Goal: Task Accomplishment & Management: Manage account settings

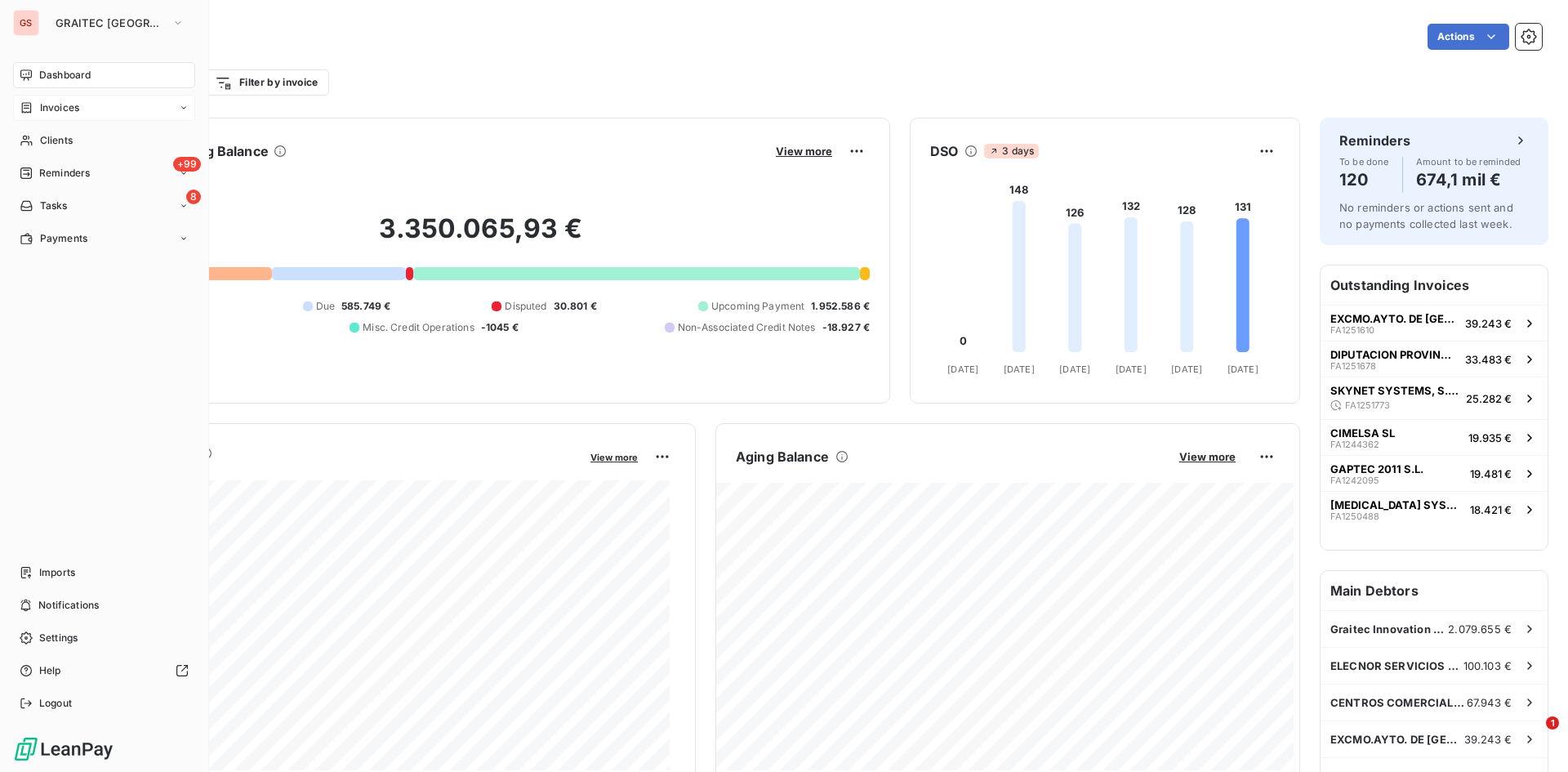
click at [46, 112] on span "Invoices" at bounding box center [59, 107] width 40 height 14
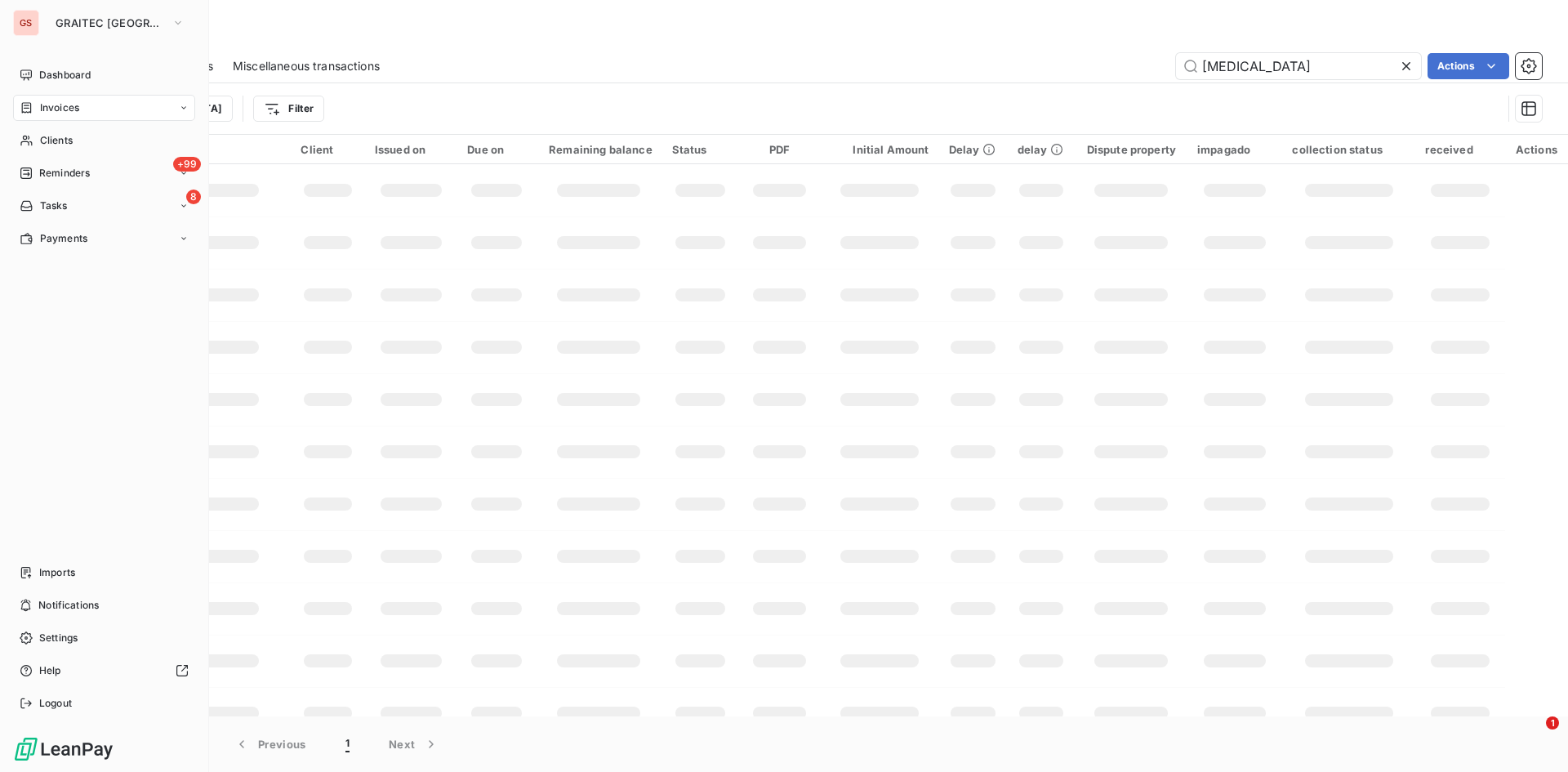
click at [32, 105] on icon at bounding box center [26, 107] width 14 height 14
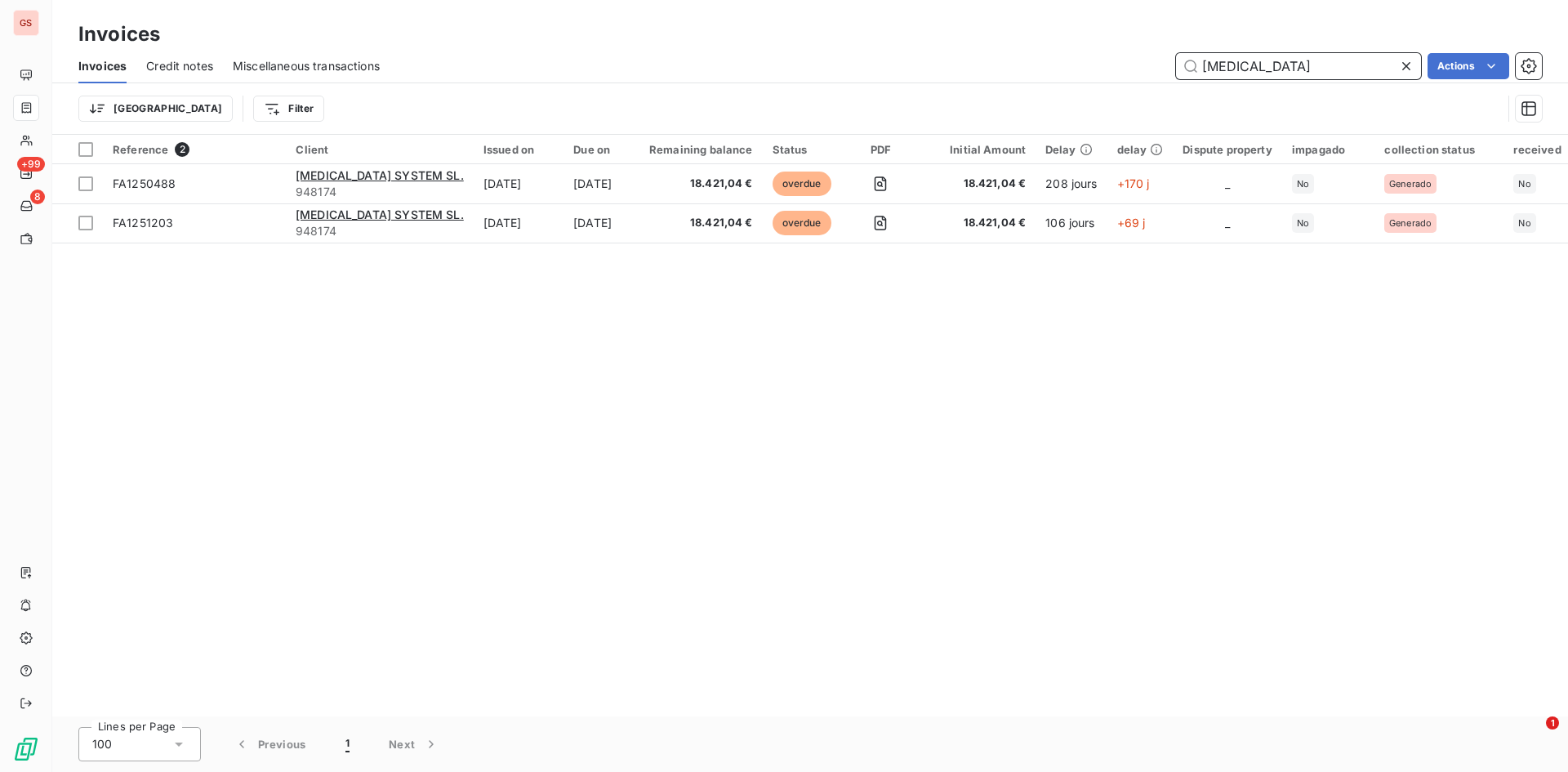
drag, startPoint x: 1272, startPoint y: 67, endPoint x: 1000, endPoint y: 40, distance: 273.3
click at [1006, 40] on div "Invoices Invoices Credit notes Miscellaneous transactions [MEDICAL_DATA] Action…" at bounding box center [810, 68] width 1516 height 135
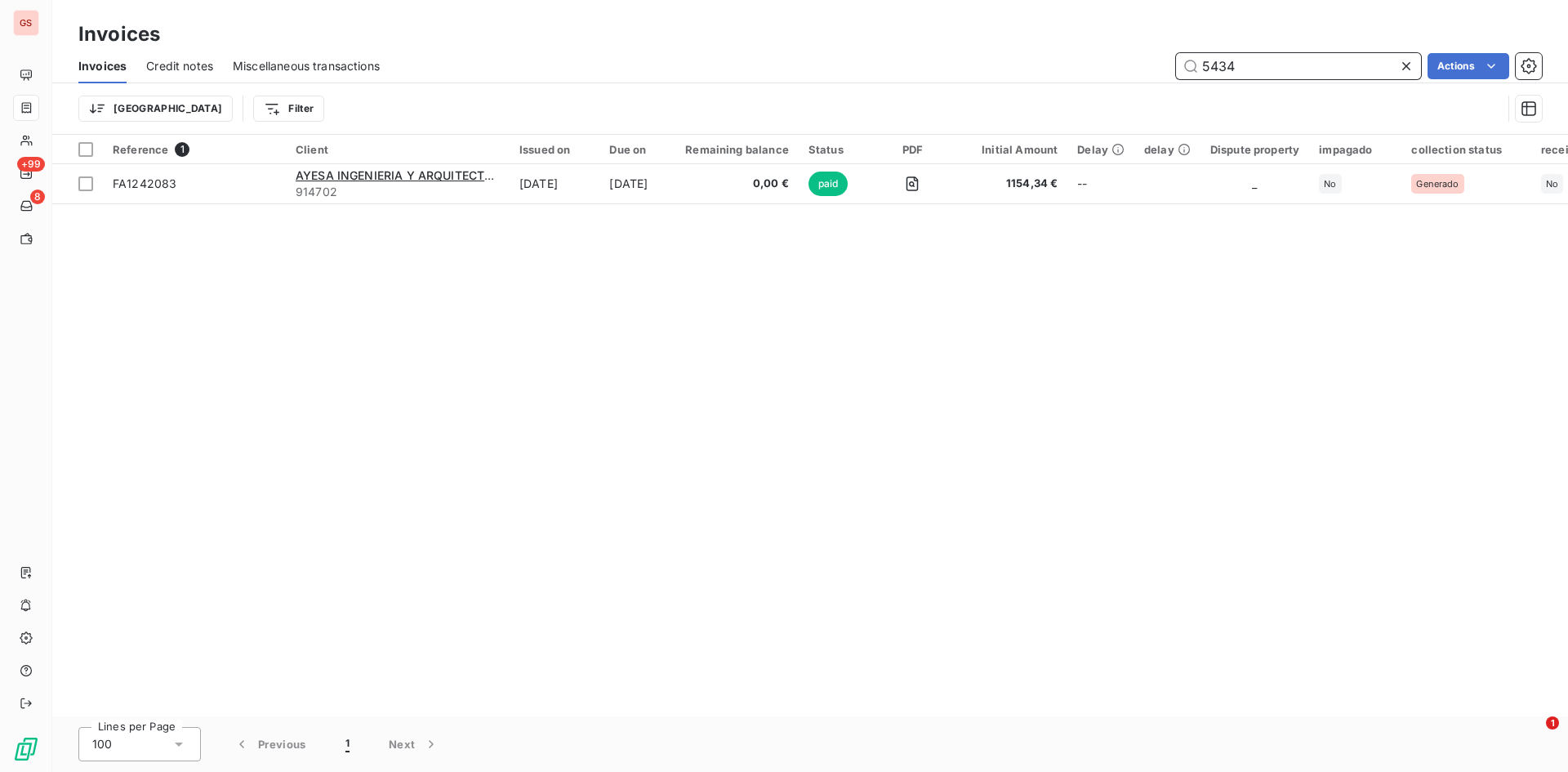
type input "5434"
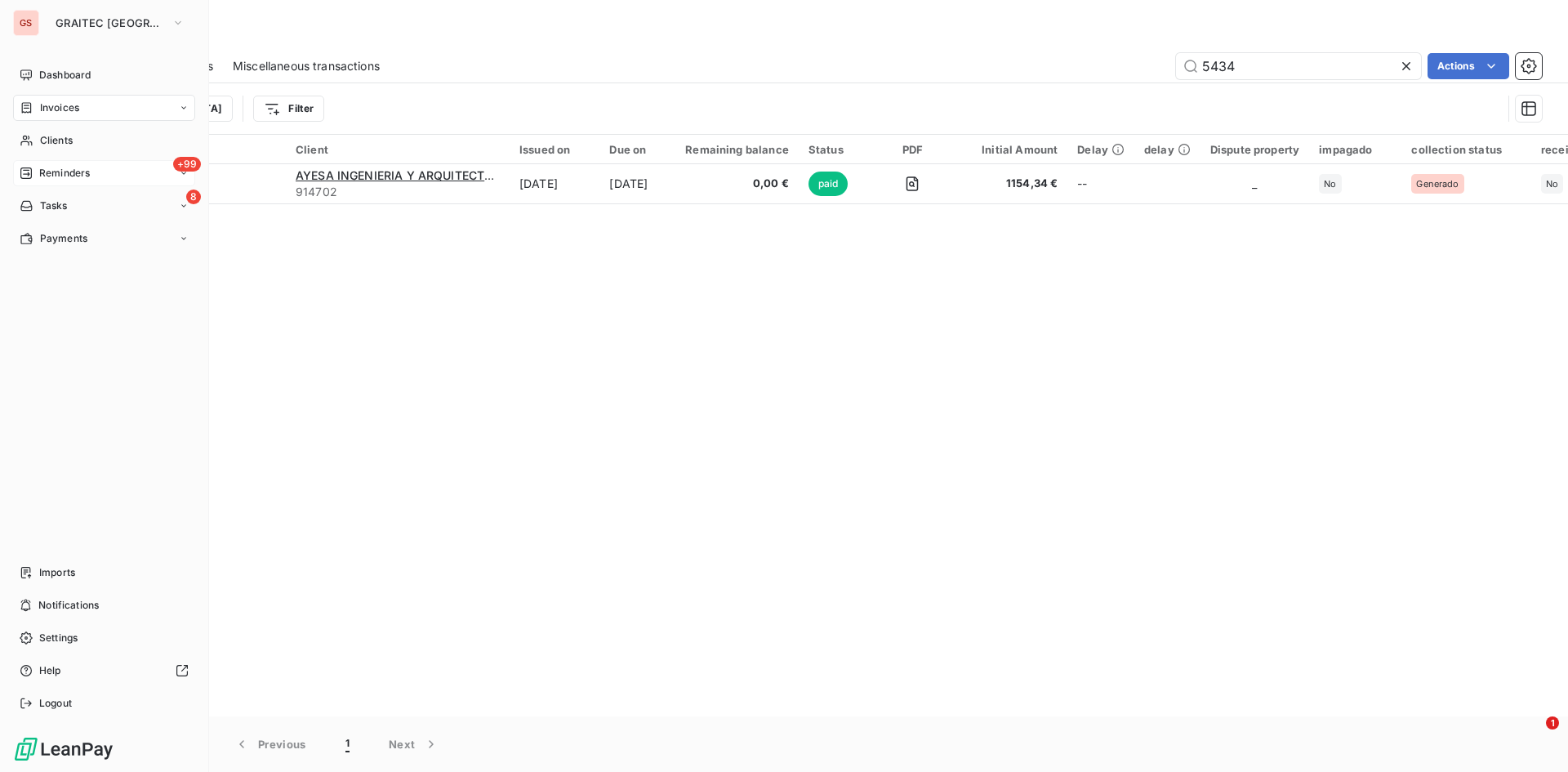
click at [31, 174] on icon at bounding box center [26, 173] width 14 height 14
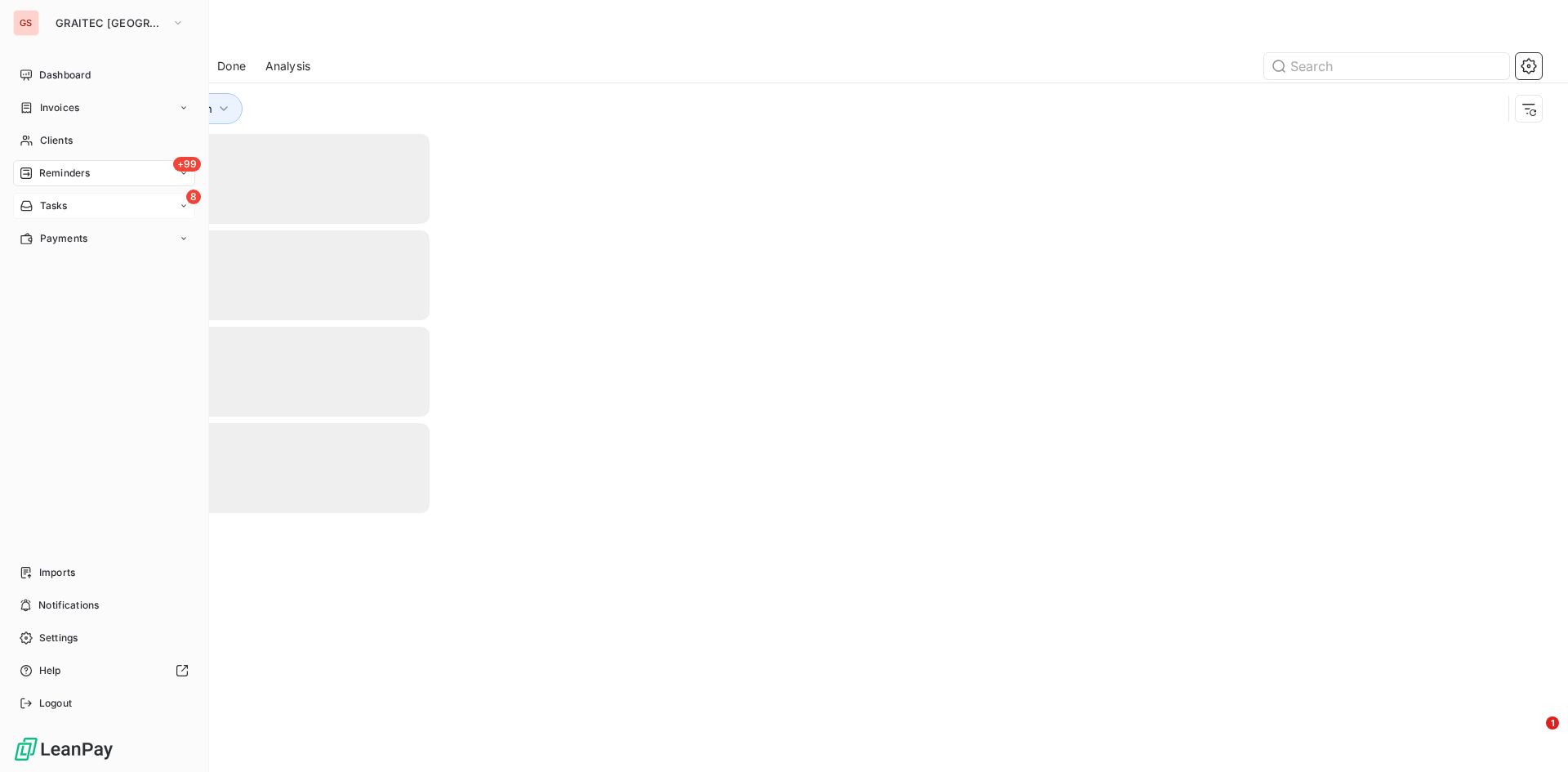
click at [30, 196] on div "8 Tasks" at bounding box center [105, 205] width 182 height 26
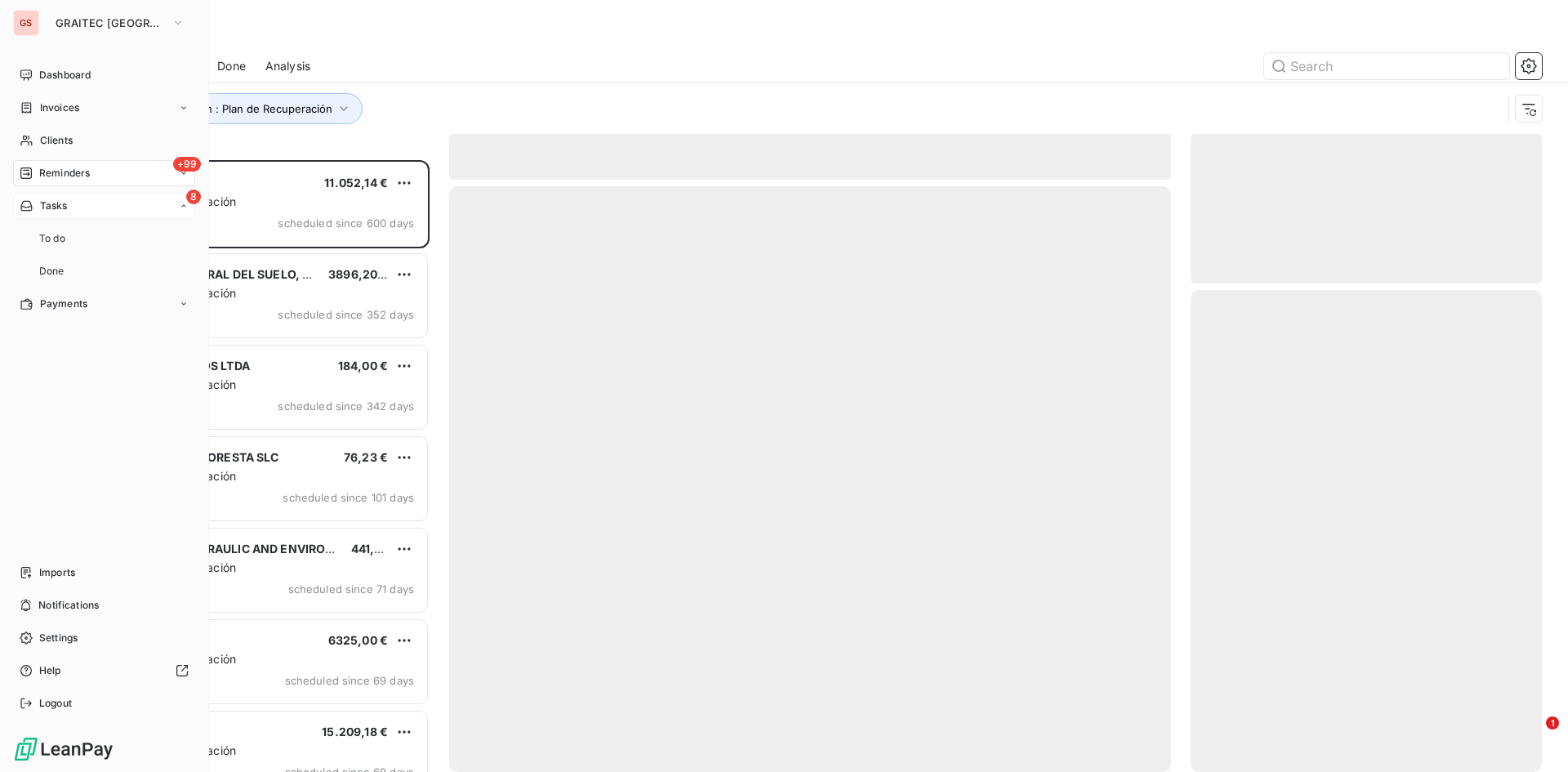
scroll to position [599, 339]
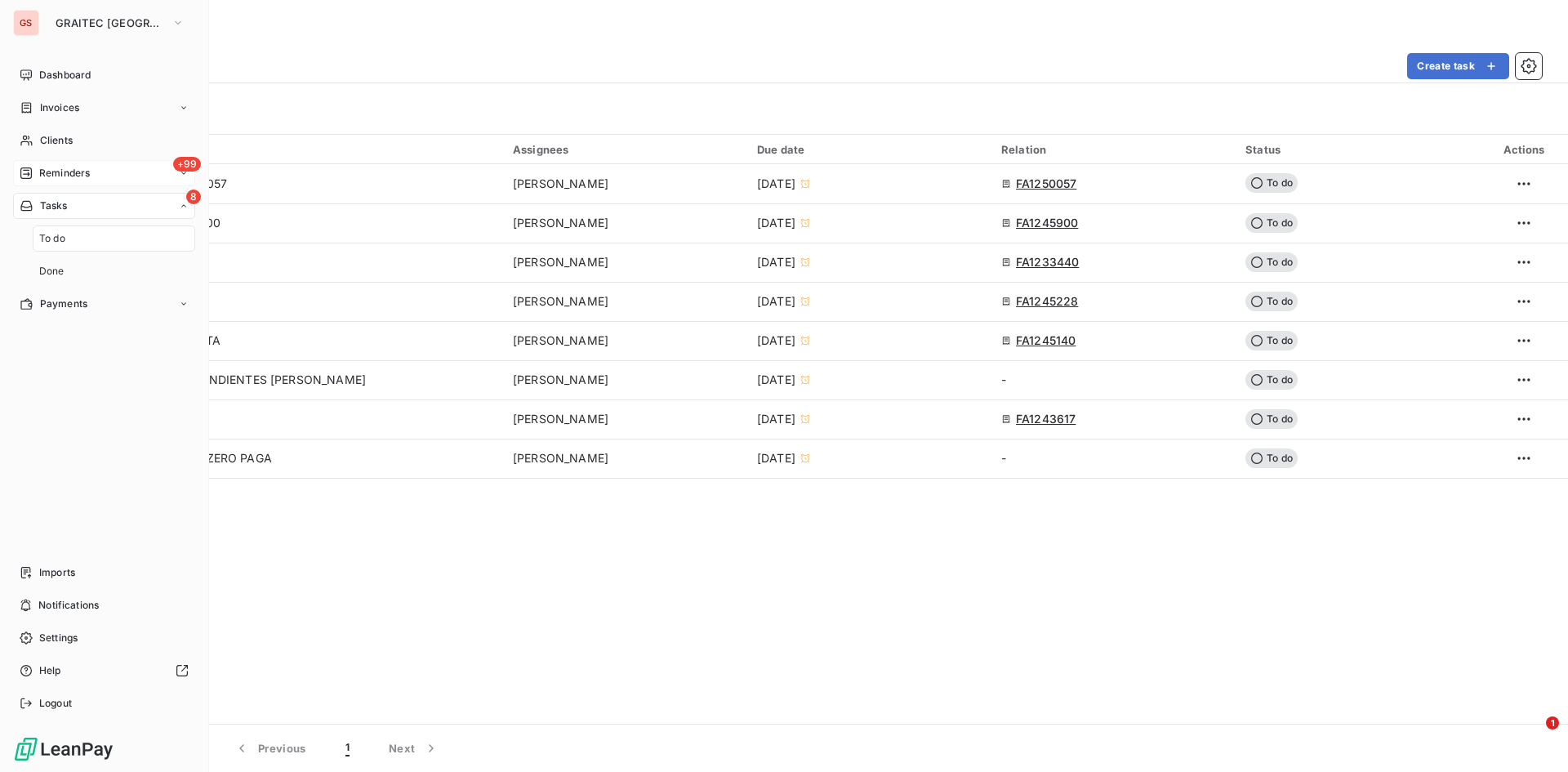
click at [57, 173] on span "Reminders" at bounding box center [65, 173] width 50 height 14
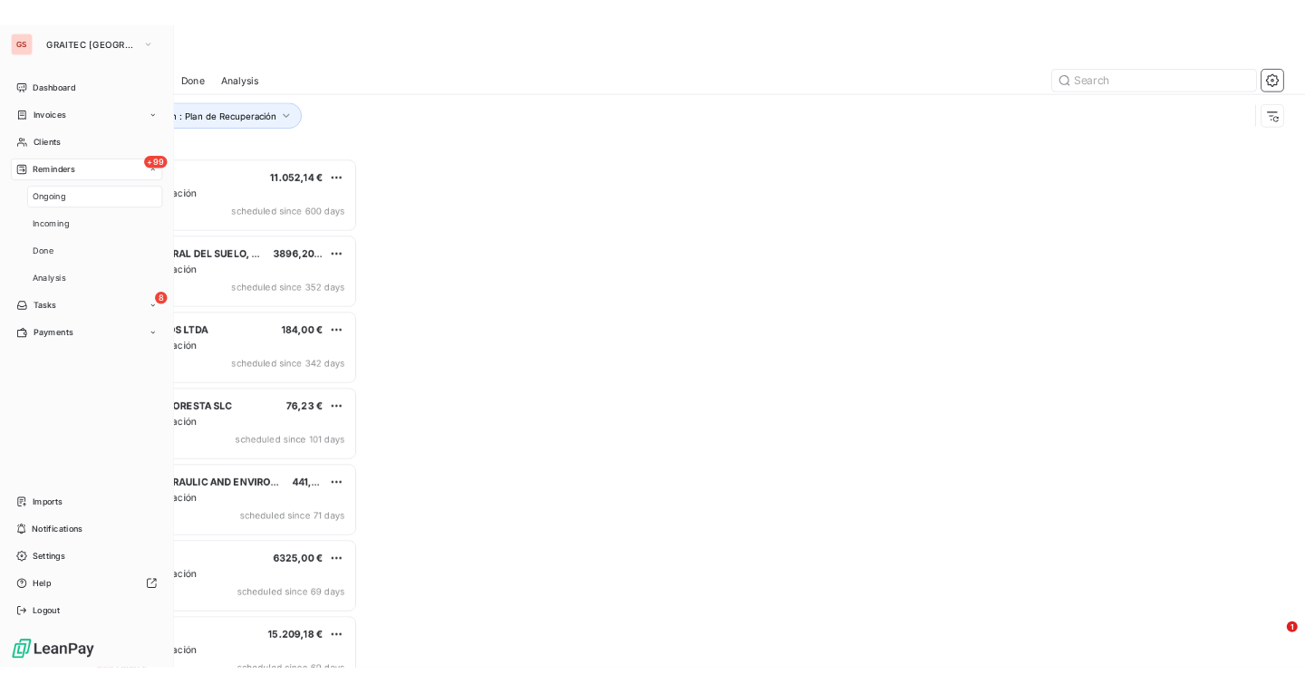
scroll to position [665, 376]
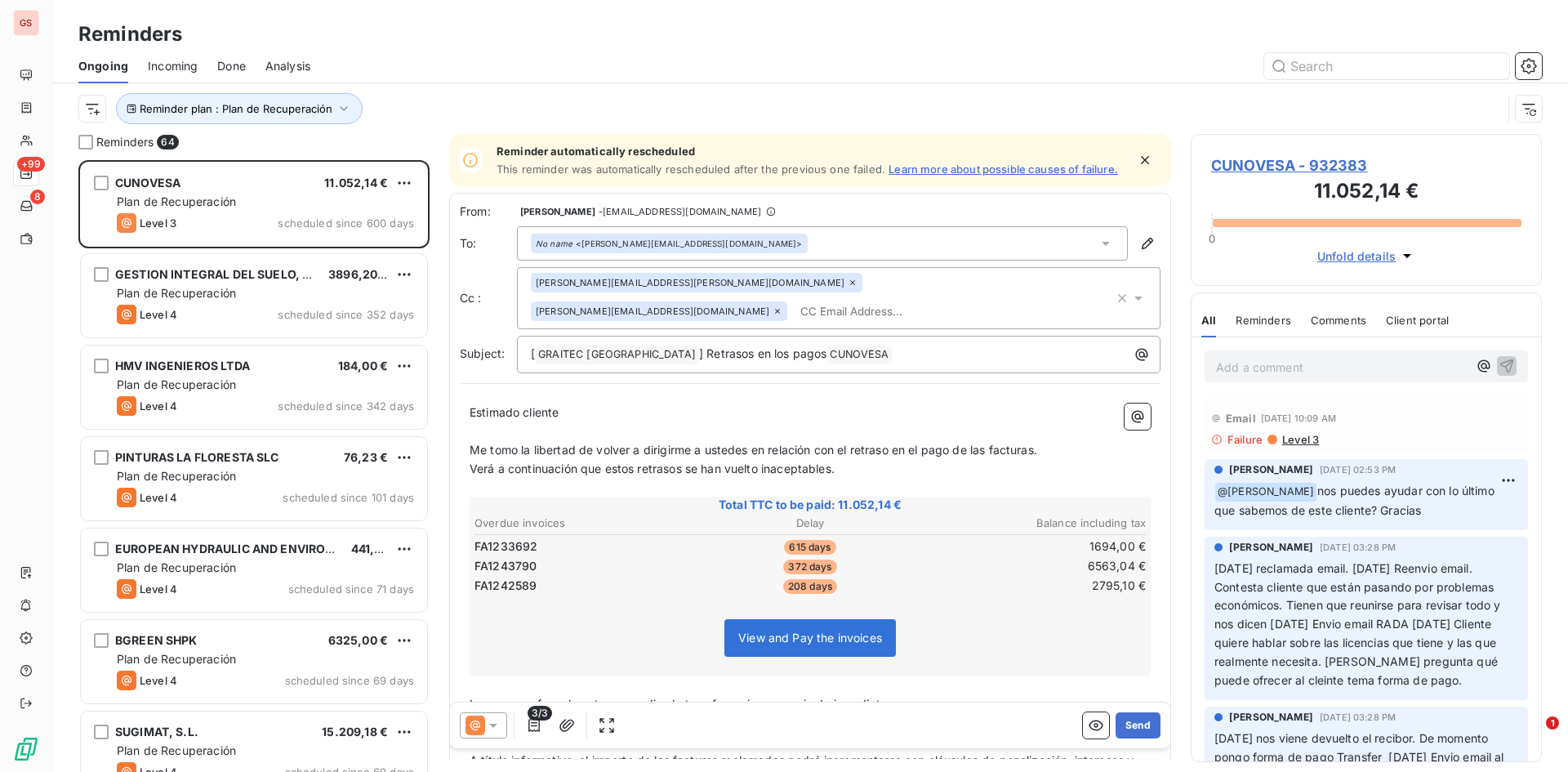
click at [528, 85] on div "Reminder plan : Plan de Recuperación" at bounding box center [810, 108] width 1463 height 50
click at [33, 103] on div at bounding box center [26, 107] width 14 height 14
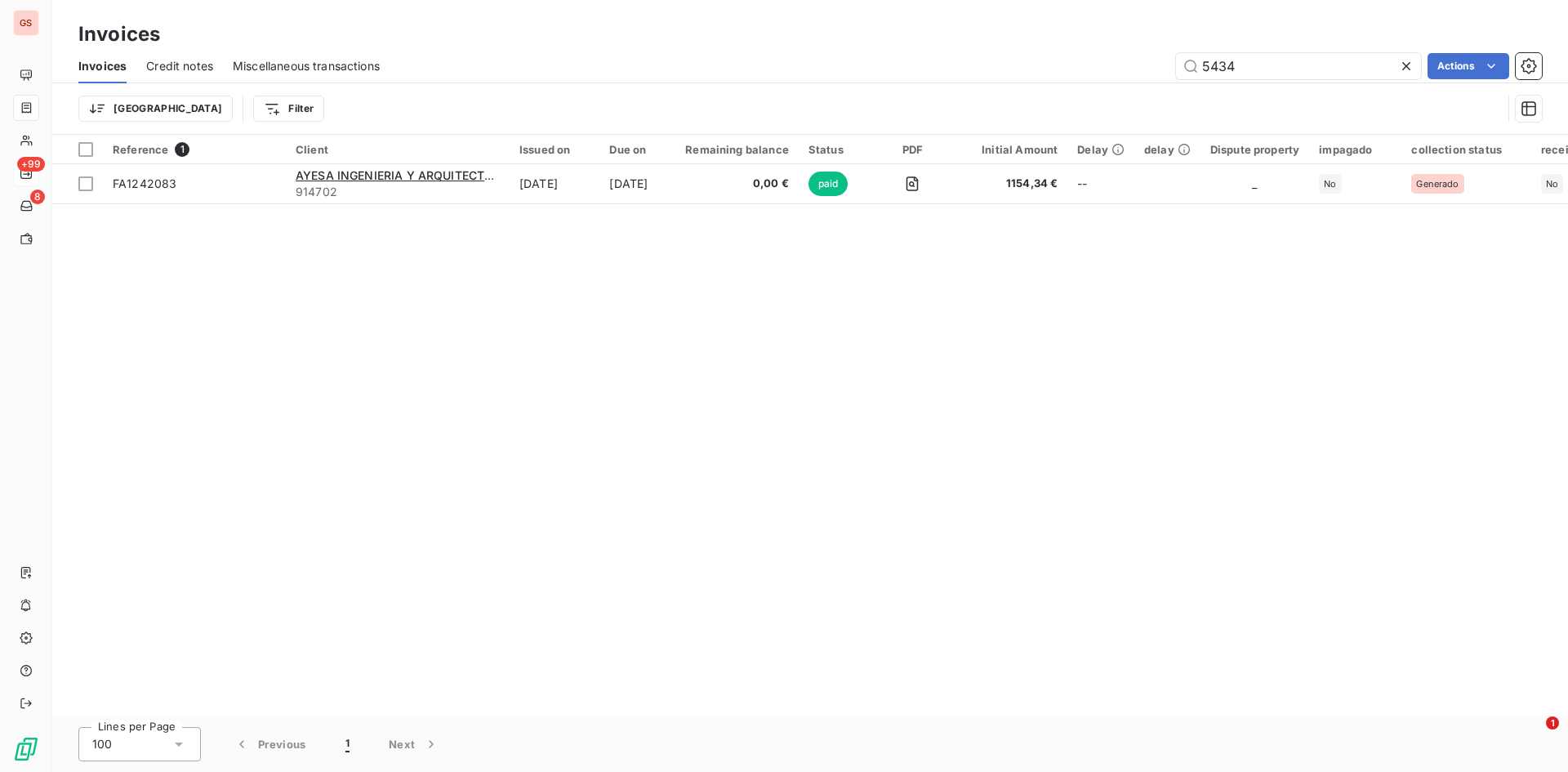
drag, startPoint x: 1243, startPoint y: 56, endPoint x: 1076, endPoint y: 47, distance: 167.2
click at [1076, 47] on div "Invoices Invoices Credit notes Miscellaneous transactions 5434 Actions Trier Fi…" at bounding box center [810, 68] width 1516 height 135
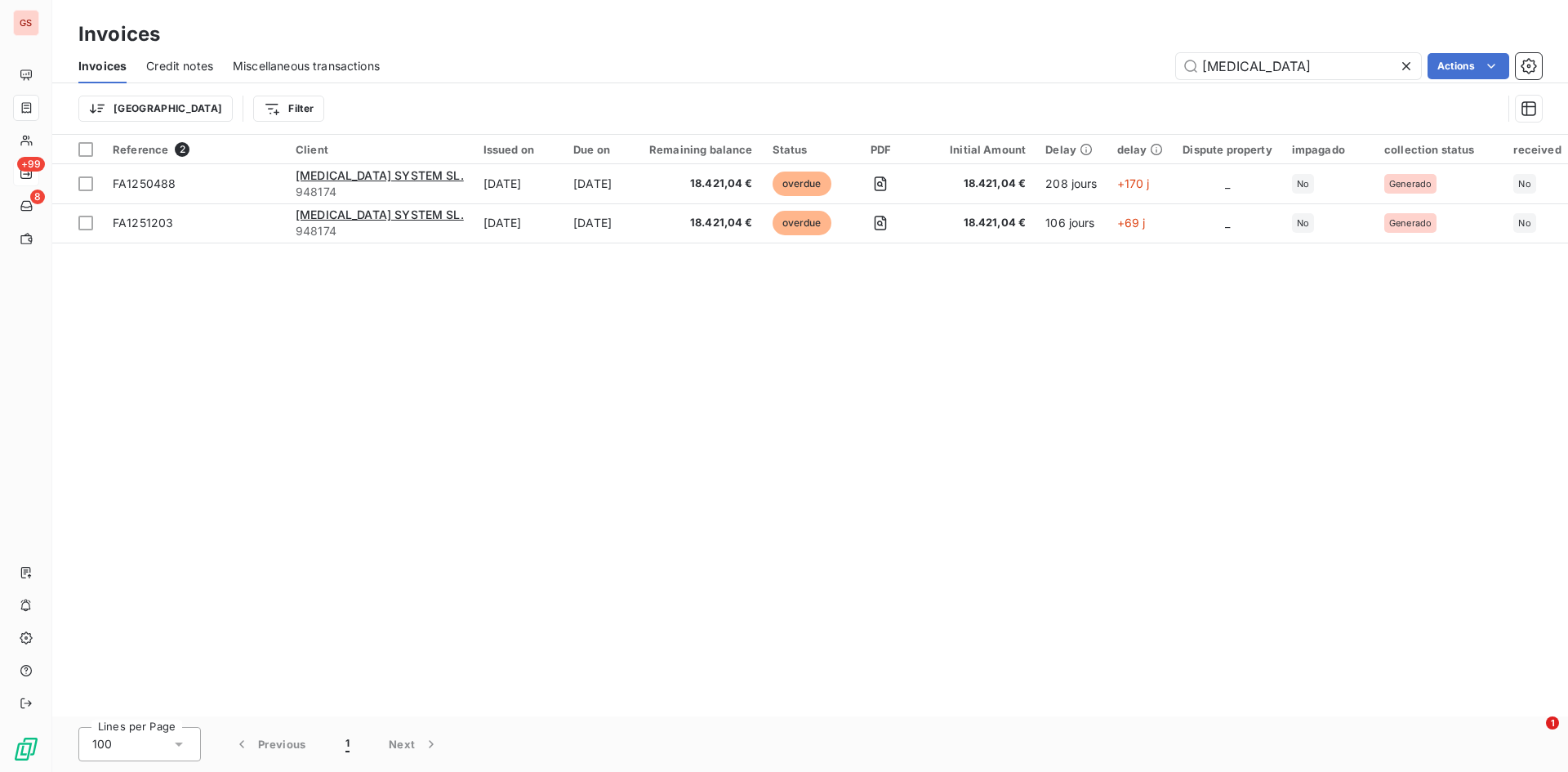
type input "[MEDICAL_DATA]"
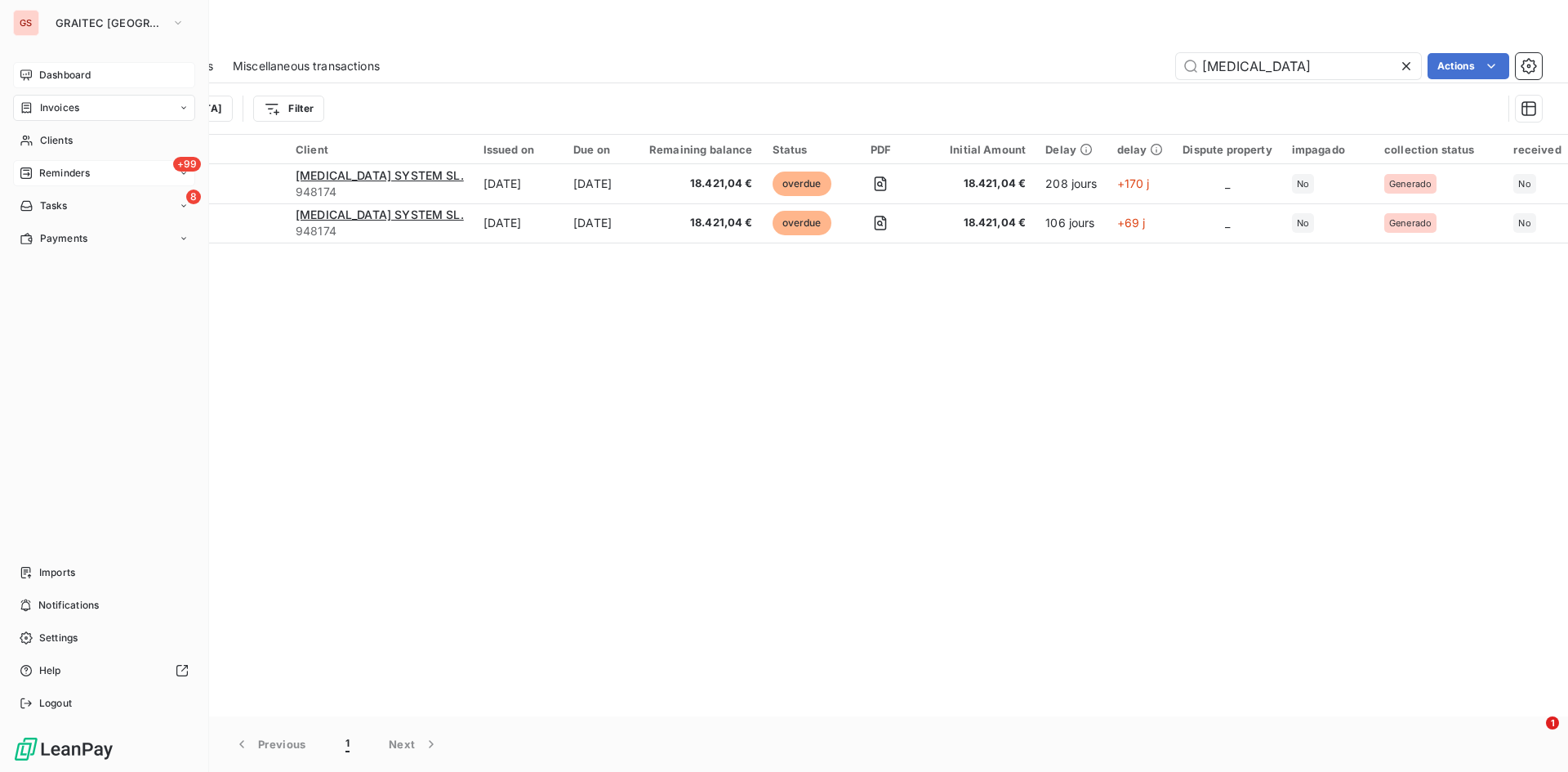
click at [47, 67] on div "Dashboard" at bounding box center [105, 75] width 182 height 26
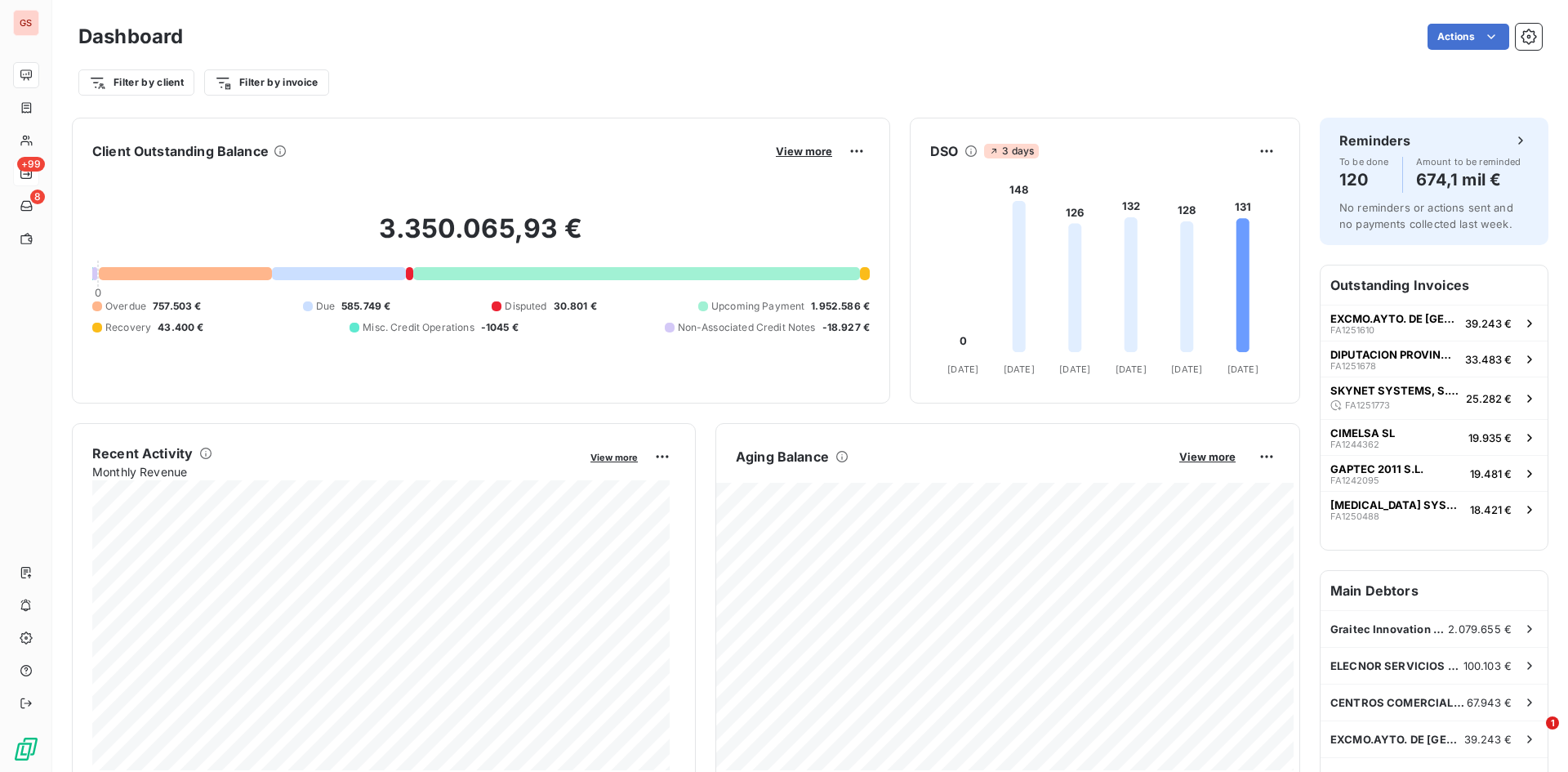
click at [227, 332] on div "Overdue 757.503 € Due 585.749 € Disputed 30.801 € Upcoming Payment 1.952.586 € …" at bounding box center [480, 317] width 778 height 36
click at [217, 362] on div "3.350.065,93 € 0 Overdue 757.503 € Due 585.749 € Disputed 30.801 € Upcoming Pay…" at bounding box center [480, 273] width 778 height 219
